Goal: Task Accomplishment & Management: Manage account settings

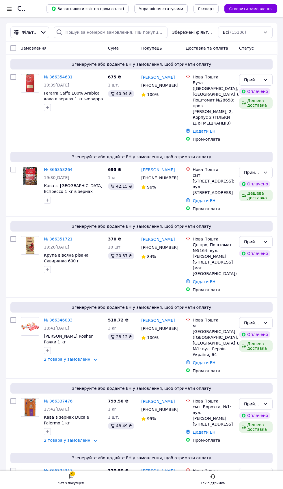
click at [31, 30] on span "Фільтри" at bounding box center [30, 32] width 16 height 6
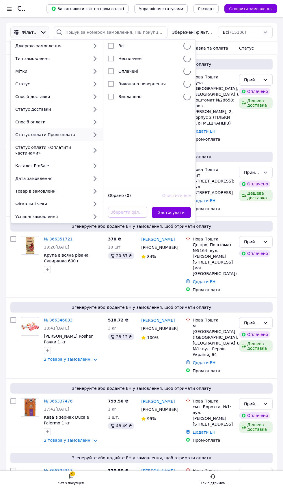
click at [70, 134] on div "Статус оплати Пром-оплата" at bounding box center [51, 135] width 76 height 6
click at [159, 70] on div "Оплачені" at bounding box center [148, 71] width 65 height 6
checkbox input "true"
click at [185, 211] on button "Застосувати" at bounding box center [171, 213] width 39 height 12
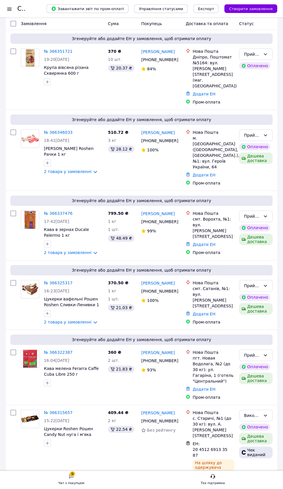
scroll to position [1017, 0]
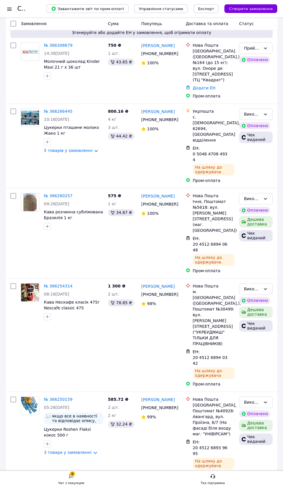
click at [113, 451] on li "по 100 позицій" at bounding box center [104, 446] width 42 height 10
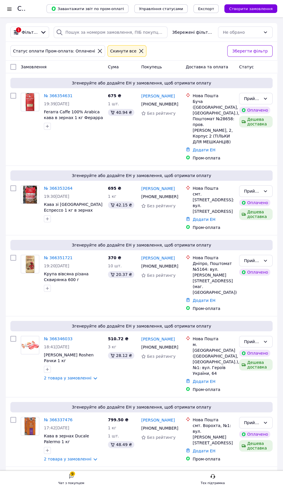
click at [9, 9] on div at bounding box center [9, 9] width 7 height 6
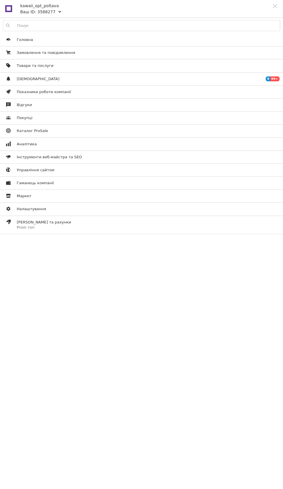
click at [245, 78] on span "[DEMOGRAPHIC_DATA]" at bounding box center [140, 78] width 247 height 5
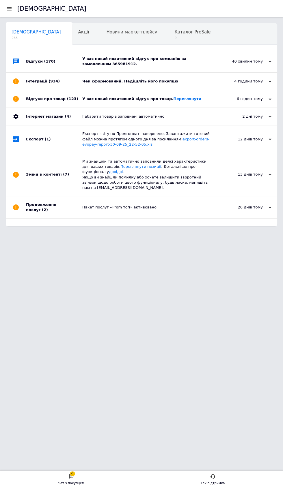
scroll to position [0, 3]
click at [209, 99] on div "У вас новий позитивний відгук про товар. [GEOGRAPHIC_DATA]" at bounding box center [147, 98] width 131 height 5
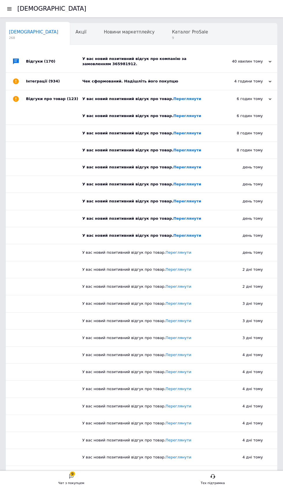
click at [206, 59] on div "У вас новий позитивний відгук про компанію за замовленням 365981912." at bounding box center [147, 61] width 131 height 10
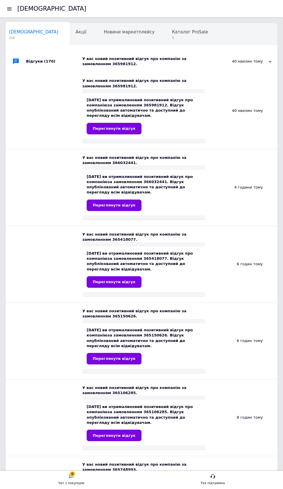
click at [172, 37] on span "9" at bounding box center [190, 38] width 36 height 4
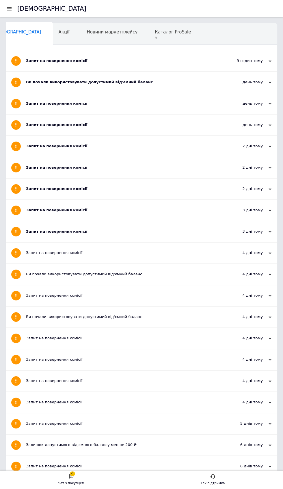
scroll to position [0, 3]
click at [22, 9] on h1 "[DEMOGRAPHIC_DATA]" at bounding box center [51, 8] width 69 height 7
click at [18, 9] on h1 "[DEMOGRAPHIC_DATA]" at bounding box center [51, 8] width 69 height 7
click at [18, 12] on div "[DEMOGRAPHIC_DATA]" at bounding box center [146, 8] width 259 height 17
click at [9, 11] on div at bounding box center [9, 8] width 7 height 5
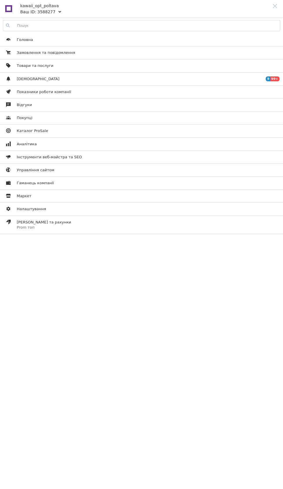
click at [61, 51] on span "Замовлення та повідомлення" at bounding box center [46, 52] width 58 height 5
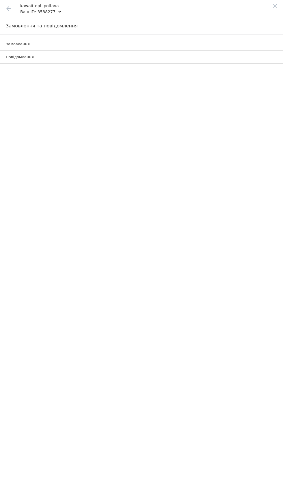
click at [66, 43] on span "Замовлення" at bounding box center [135, 44] width 258 height 5
